Goal: Navigation & Orientation: Find specific page/section

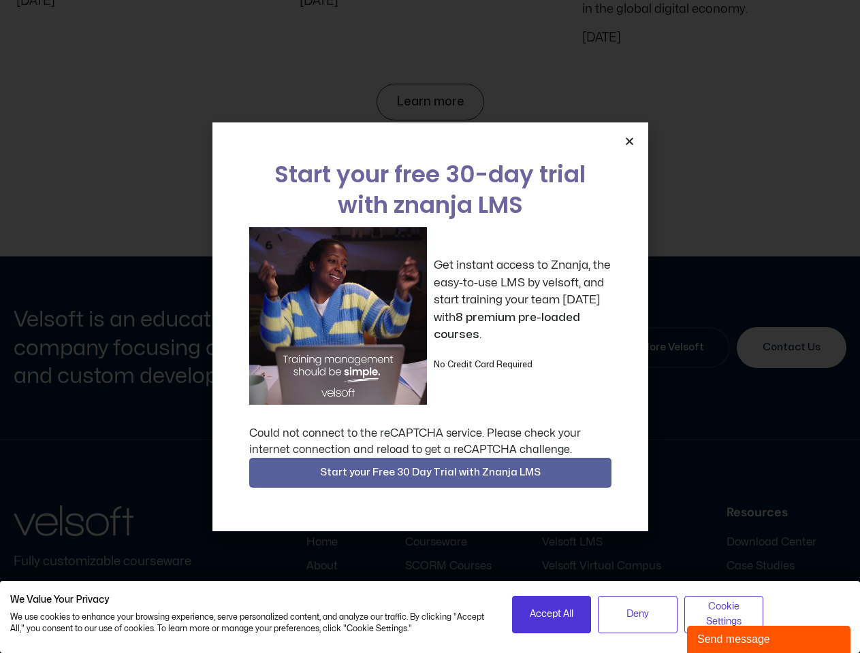
click at [430, 327] on div "Get instant access to Znanja, the easy-to-use LMS by velsoft, and start trainin…" at bounding box center [430, 316] width 362 height 178
click at [629, 141] on icon "Close" at bounding box center [629, 141] width 10 height 10
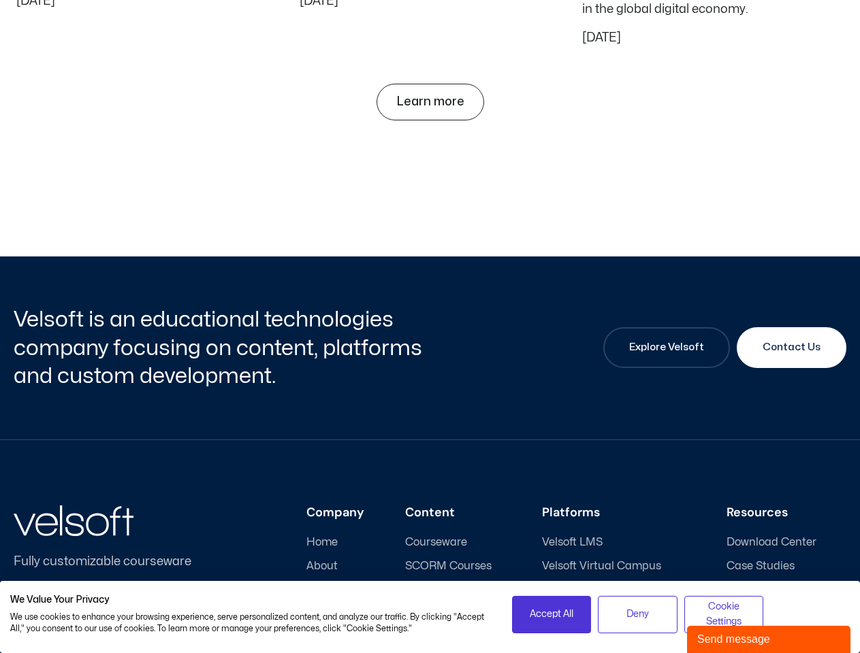
click at [430, 506] on h3 "Content" at bounding box center [453, 513] width 96 height 15
click at [551, 615] on span "Accept All" at bounding box center [552, 614] width 44 height 15
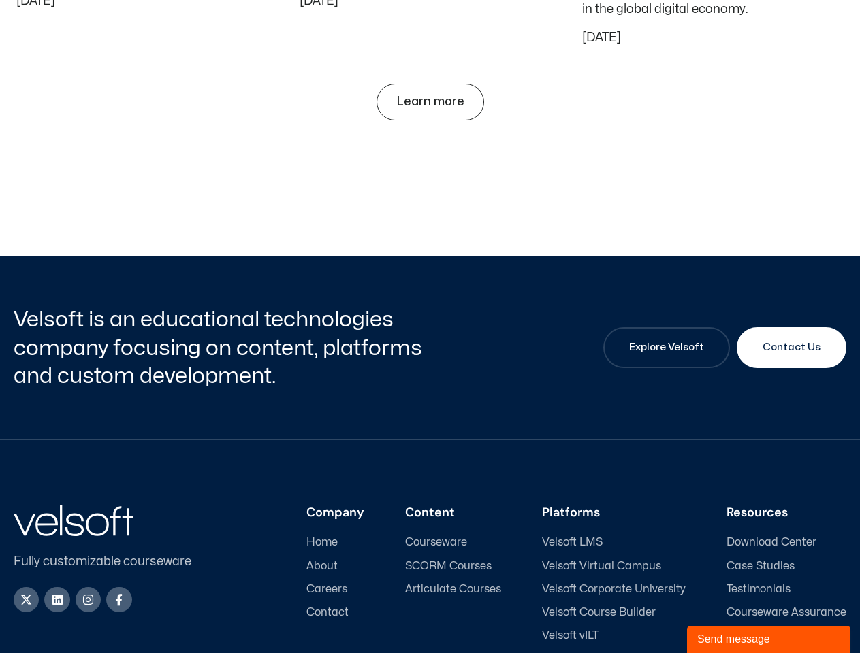
click at [637, 615] on ul "Velsoft LMS Velsoft Virtual Campus [GEOGRAPHIC_DATA] Velsoft Course Builder Vel…" at bounding box center [614, 600] width 144 height 129
click at [724, 615] on div "Company Home About Careers Contact Content Courseware SCORM Courses Articulate …" at bounding box center [530, 586] width 632 height 161
click at [768, 640] on div "Send message" at bounding box center [768, 640] width 143 height 16
